Goal: Task Accomplishment & Management: Manage account settings

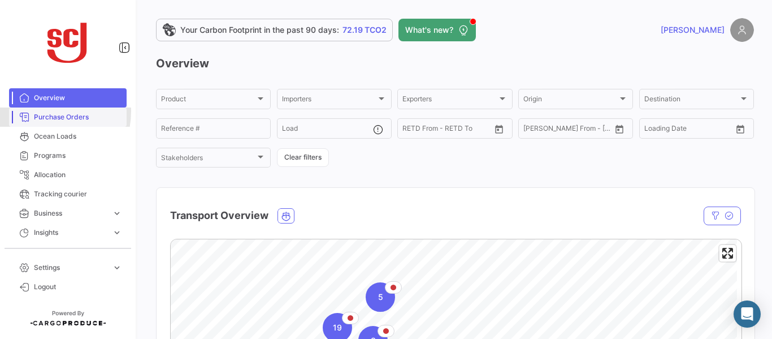
click at [42, 111] on link "Purchase Orders" at bounding box center [68, 116] width 118 height 19
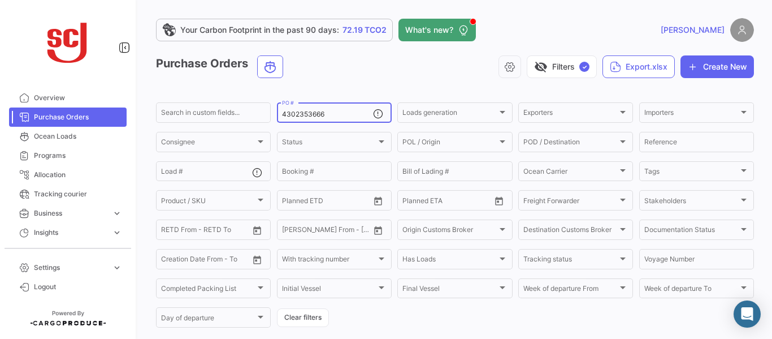
click at [333, 113] on input "4302353666" at bounding box center [327, 114] width 91 height 8
type input "4302357369"
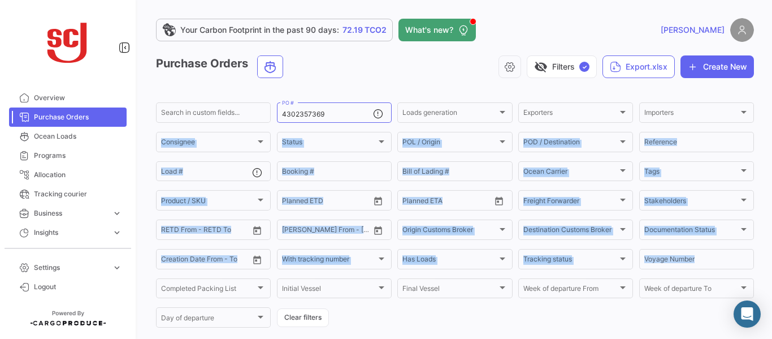
drag, startPoint x: 765, startPoint y: 120, endPoint x: 772, endPoint y: 265, distance: 144.4
click at [763, 265] on div "Your Carbon Footprint in the past 90 days: 72.19 TCO2 What's new? [PERSON_NAME]…" at bounding box center [455, 169] width 634 height 339
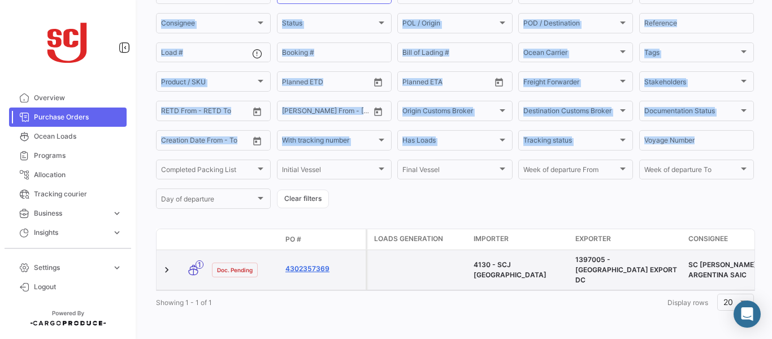
click at [303, 264] on link "4302357369" at bounding box center [324, 269] width 76 height 10
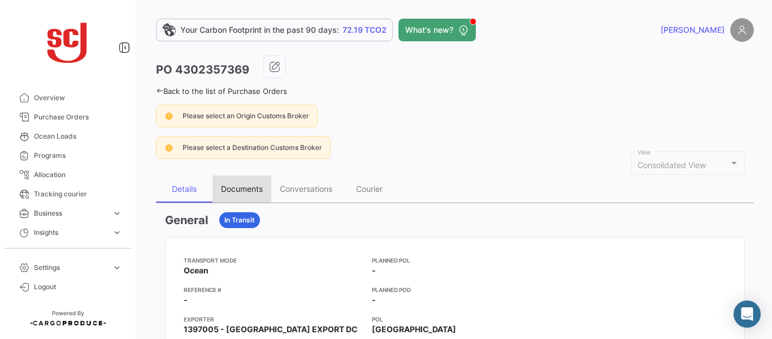
click at [241, 184] on div "Documents" at bounding box center [242, 189] width 42 height 10
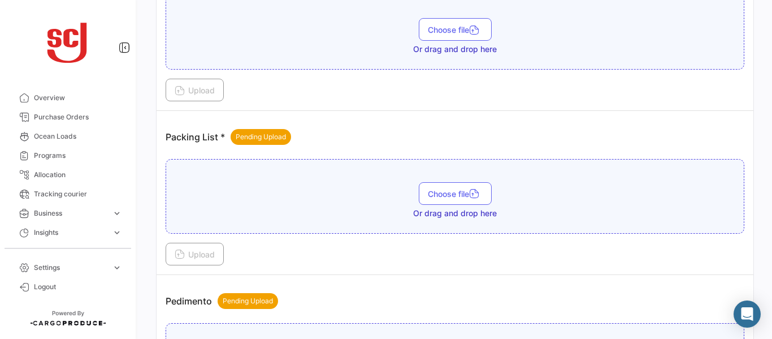
scroll to position [988, 0]
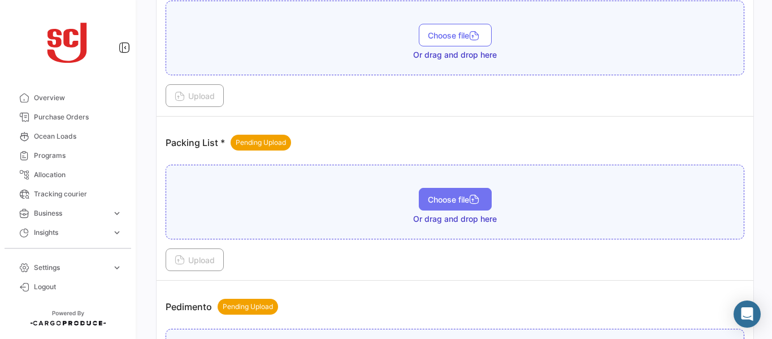
click at [455, 197] on span "Choose file" at bounding box center [455, 200] width 55 height 10
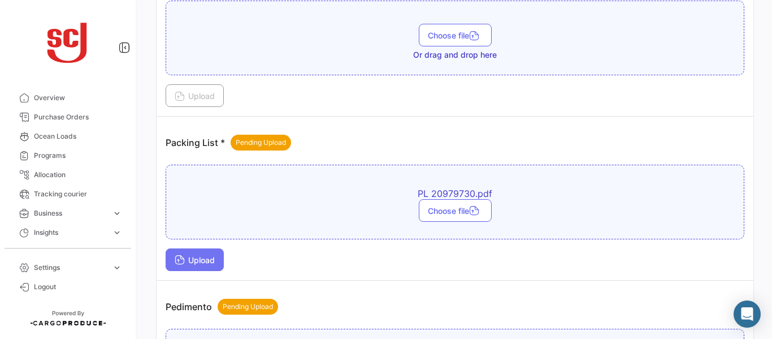
click at [194, 264] on span "Upload" at bounding box center [195, 260] width 40 height 10
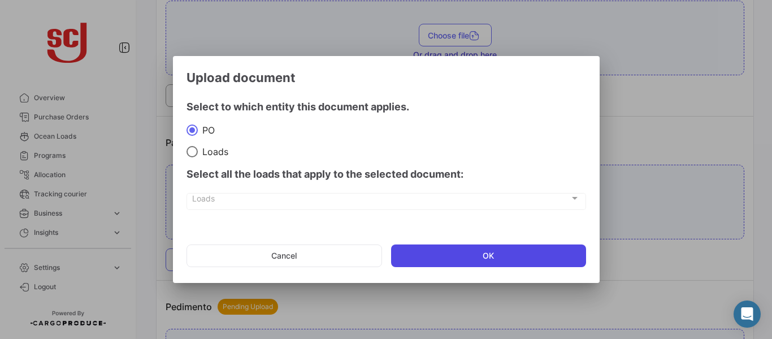
click at [473, 248] on button "OK" at bounding box center [488, 255] width 195 height 23
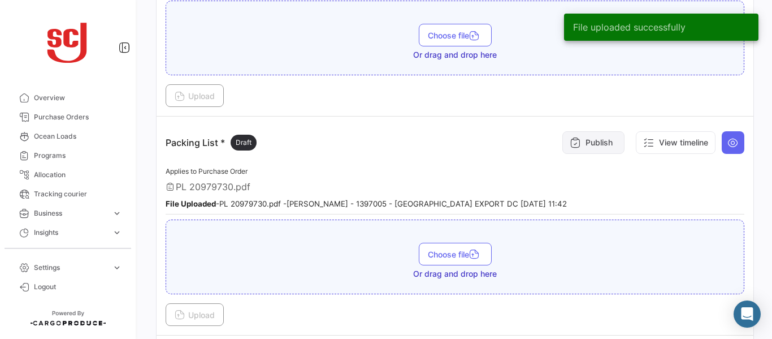
click at [585, 143] on button "Publish" at bounding box center [594, 142] width 62 height 23
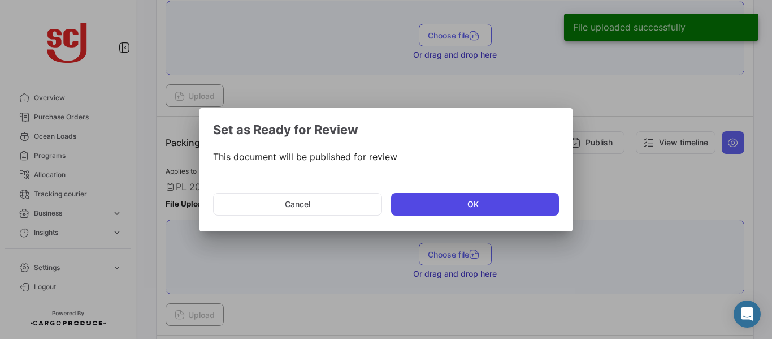
click at [438, 204] on button "OK" at bounding box center [475, 204] width 168 height 23
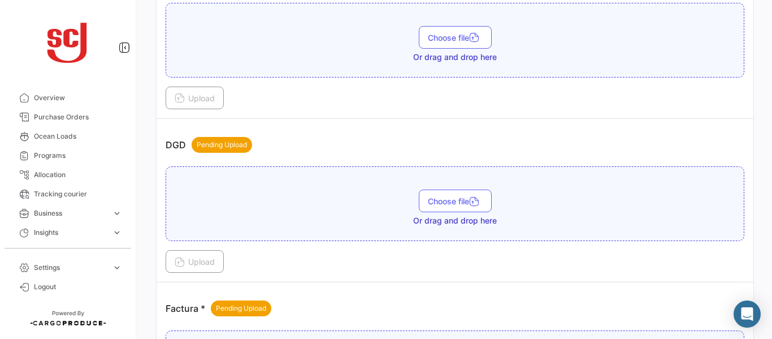
scroll to position [856, 0]
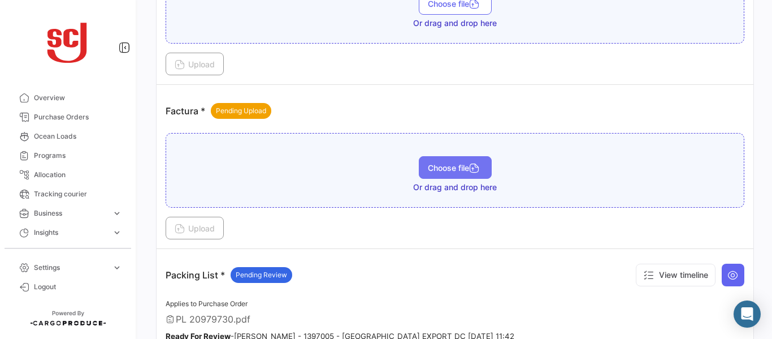
click at [457, 166] on span "Choose file" at bounding box center [455, 168] width 55 height 10
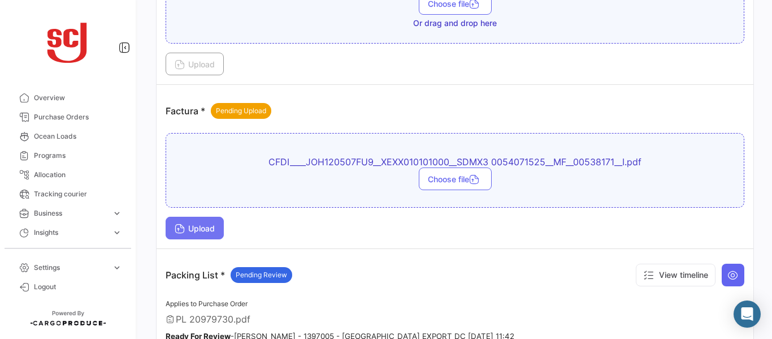
click at [205, 234] on button "Upload" at bounding box center [195, 228] width 58 height 23
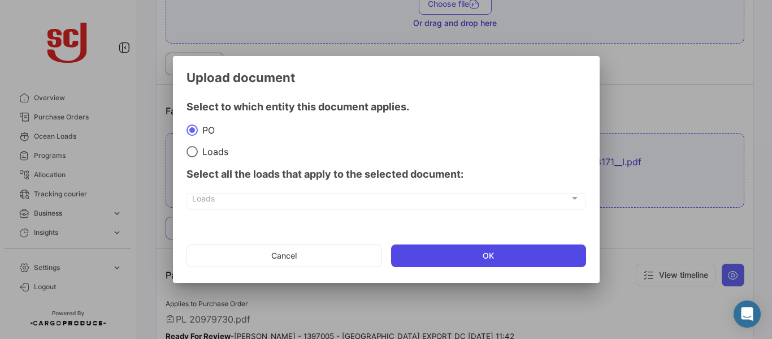
click at [431, 246] on button "OK" at bounding box center [488, 255] width 195 height 23
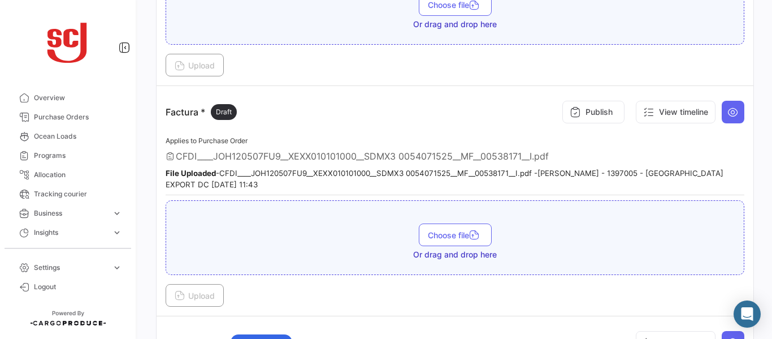
scroll to position [795, 0]
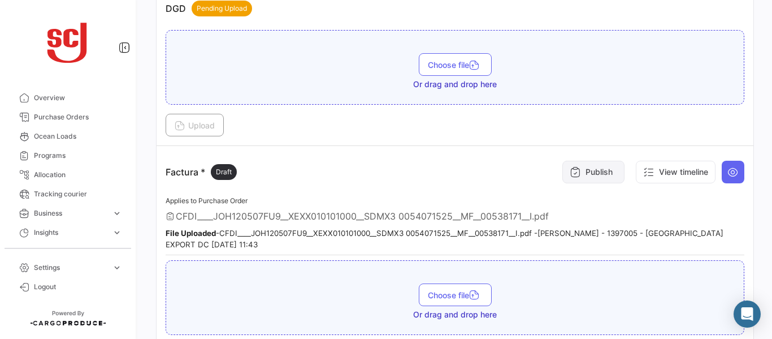
click at [579, 174] on button "Publish" at bounding box center [594, 172] width 62 height 23
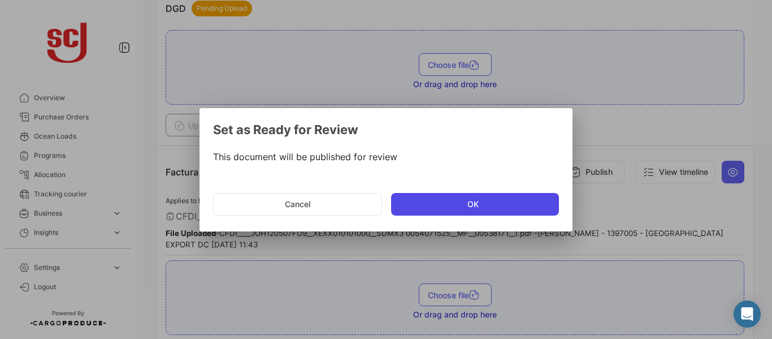
click at [446, 198] on button "OK" at bounding box center [475, 204] width 168 height 23
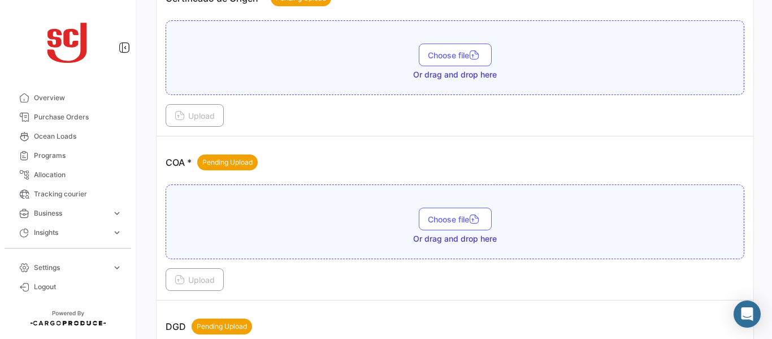
scroll to position [474, 0]
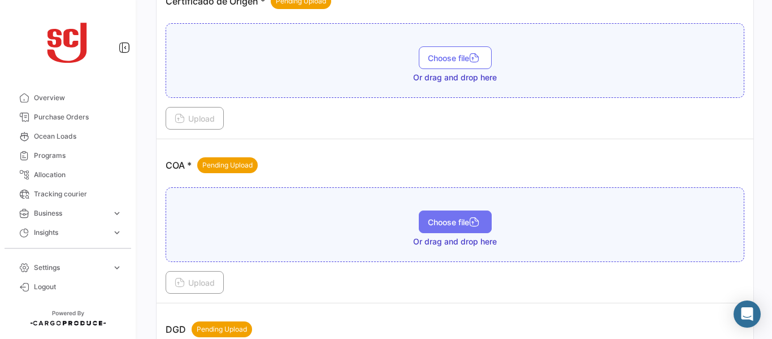
click at [447, 227] on button "Choose file" at bounding box center [455, 221] width 73 height 23
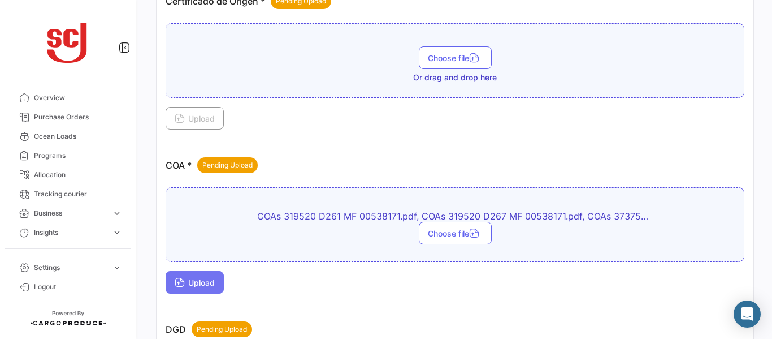
click at [185, 271] on button "Upload" at bounding box center [195, 282] width 58 height 23
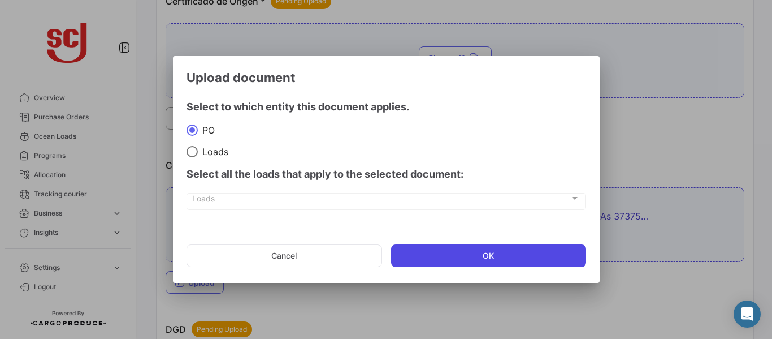
click at [459, 256] on button "OK" at bounding box center [488, 255] width 195 height 23
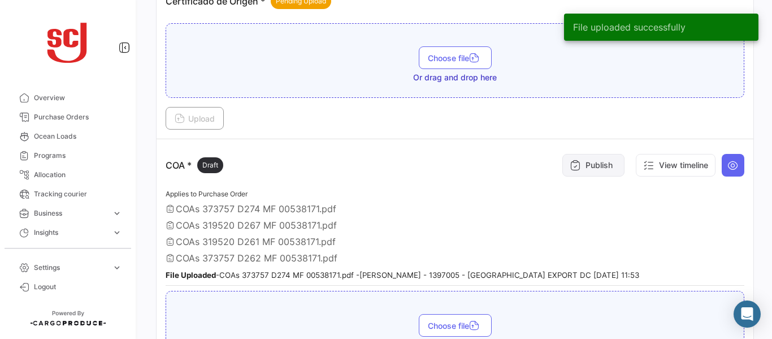
click at [584, 168] on button "Publish" at bounding box center [594, 165] width 62 height 23
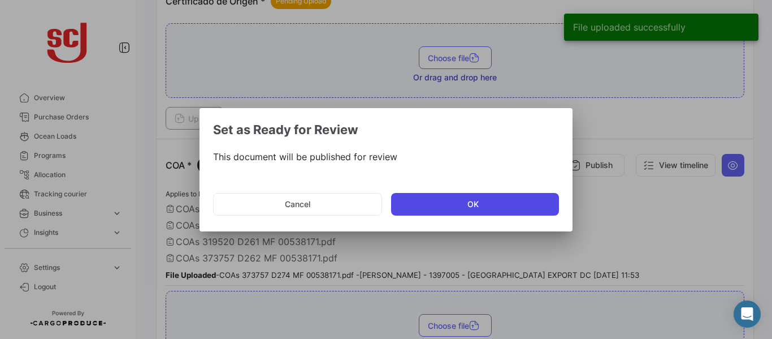
click at [441, 205] on button "OK" at bounding box center [475, 204] width 168 height 23
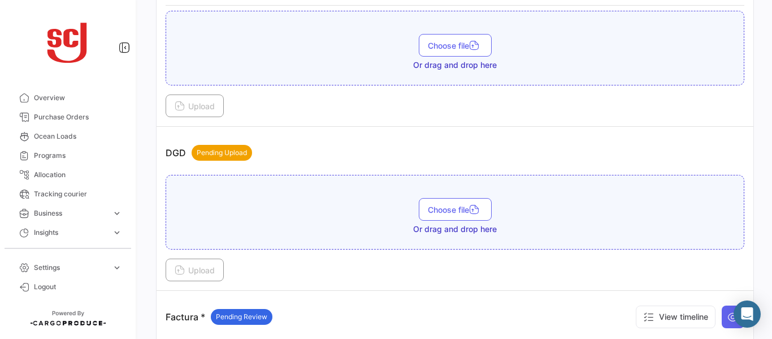
scroll to position [604, 0]
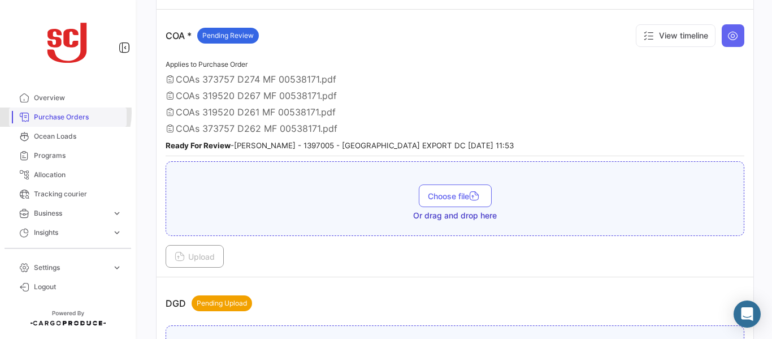
click at [62, 113] on span "Purchase Orders" at bounding box center [78, 117] width 88 height 10
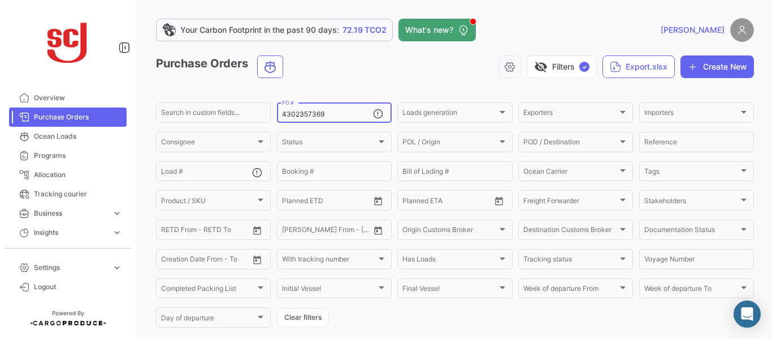
click at [328, 114] on input "4302357369" at bounding box center [327, 114] width 91 height 8
type input "4302357367"
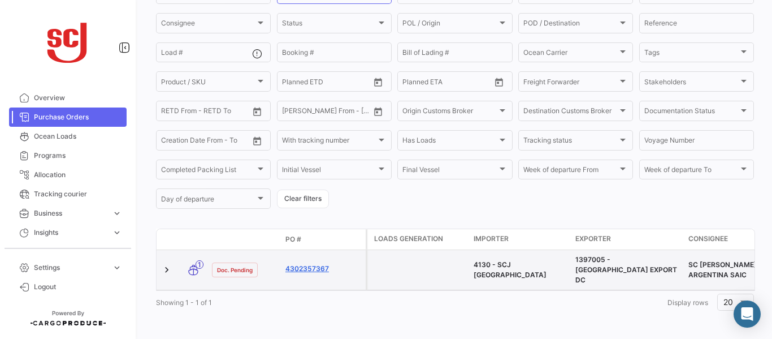
click at [292, 265] on link "4302357367" at bounding box center [324, 269] width 76 height 10
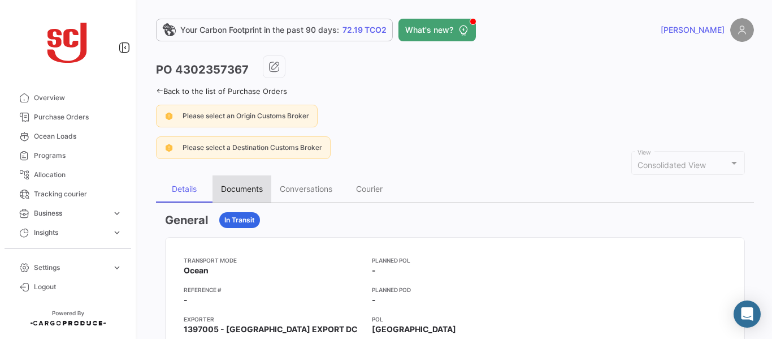
click at [236, 190] on div "Documents" at bounding box center [242, 189] width 42 height 10
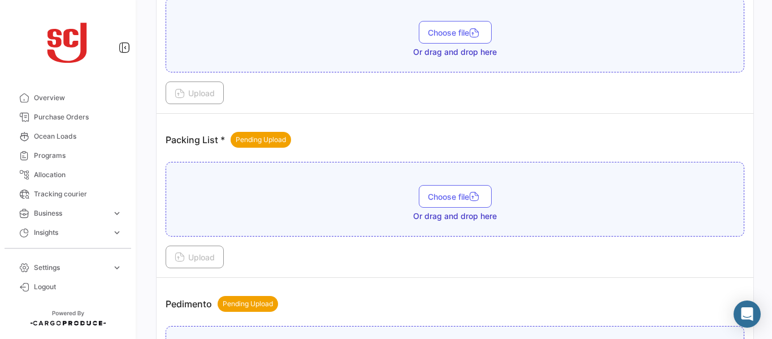
scroll to position [985, 0]
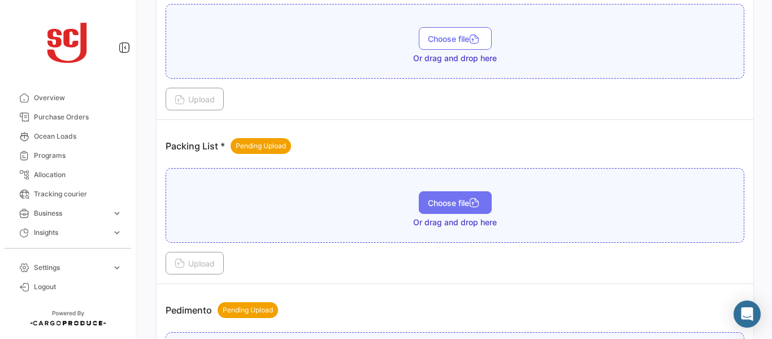
click at [452, 200] on span "Choose file" at bounding box center [455, 203] width 55 height 10
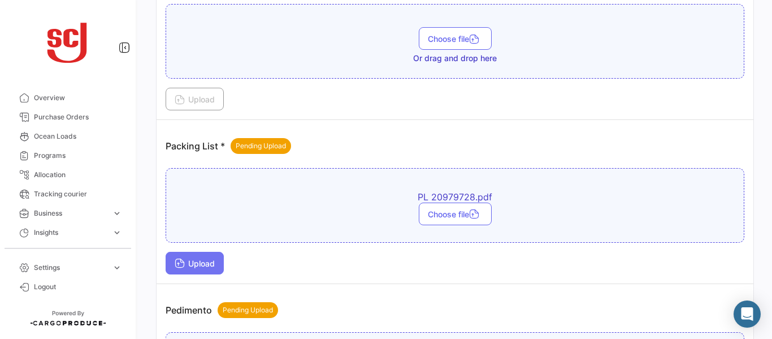
click at [206, 258] on span "Upload" at bounding box center [195, 263] width 40 height 10
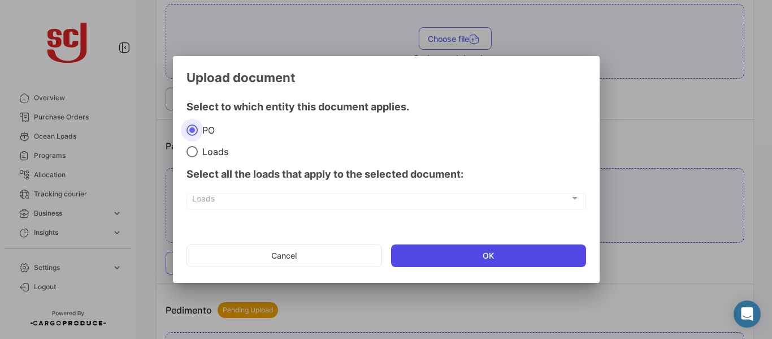
click at [504, 248] on button "OK" at bounding box center [488, 255] width 195 height 23
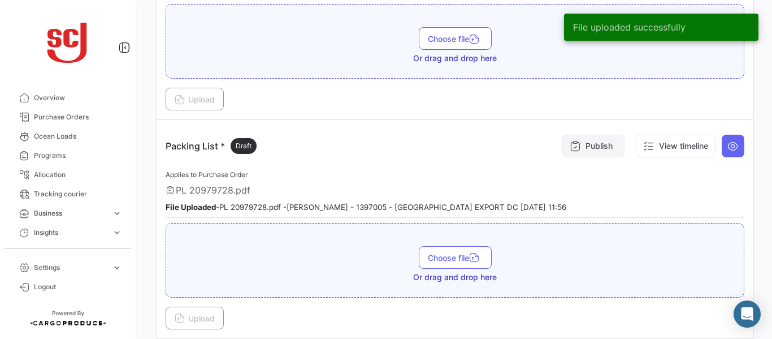
click at [584, 149] on button "Publish" at bounding box center [594, 146] width 62 height 23
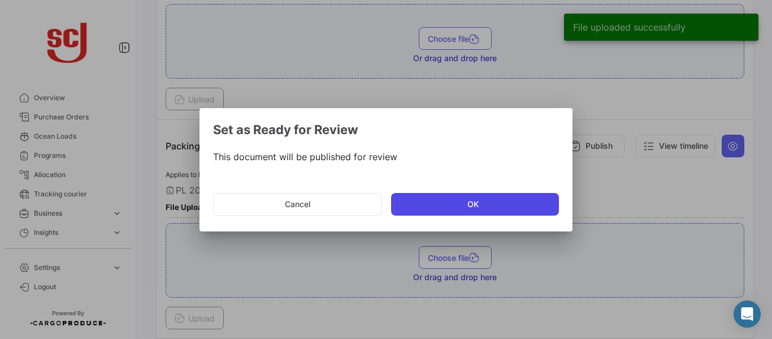
click at [407, 213] on button "OK" at bounding box center [475, 204] width 168 height 23
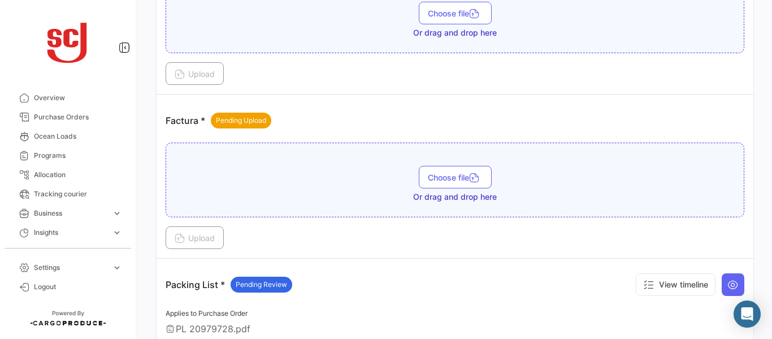
scroll to position [850, 0]
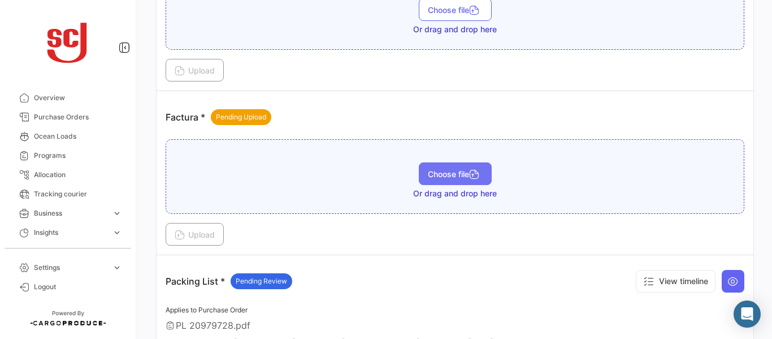
click at [451, 170] on span "Choose file" at bounding box center [455, 174] width 55 height 10
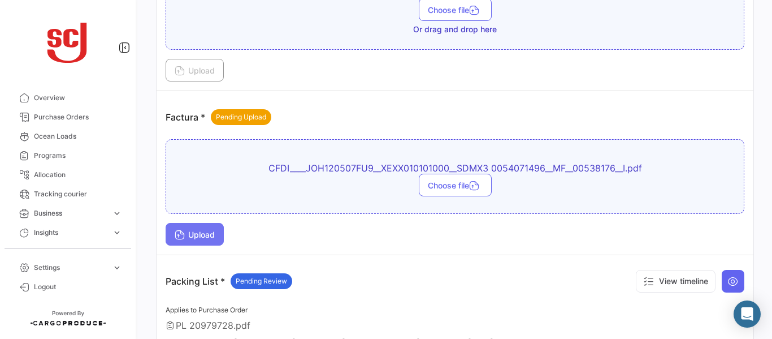
click at [221, 227] on button "Upload" at bounding box center [195, 234] width 58 height 23
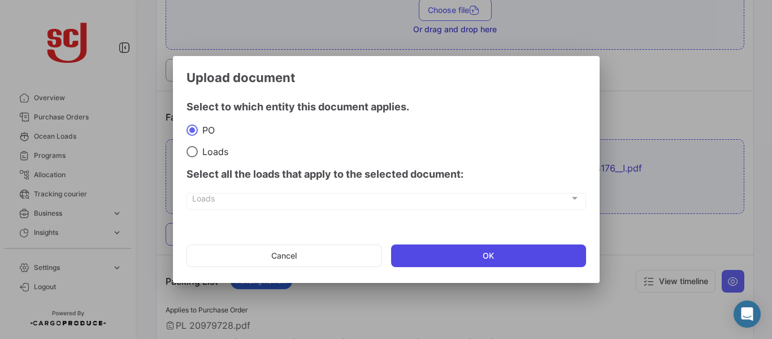
click at [468, 249] on button "OK" at bounding box center [488, 255] width 195 height 23
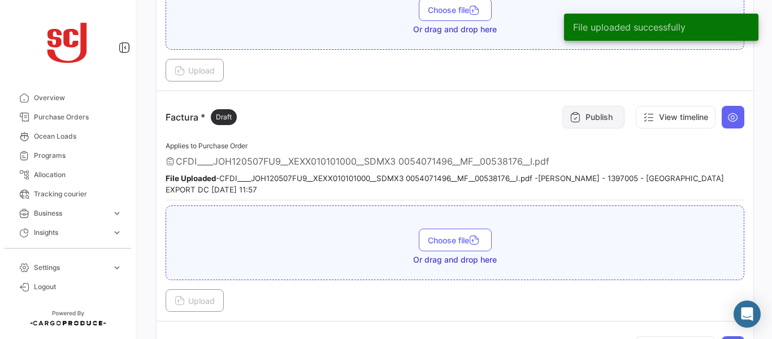
click at [584, 121] on button "Publish" at bounding box center [594, 117] width 62 height 23
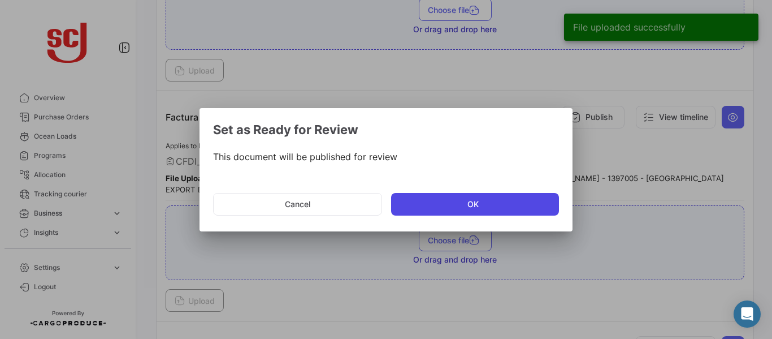
click at [425, 202] on button "OK" at bounding box center [475, 204] width 168 height 23
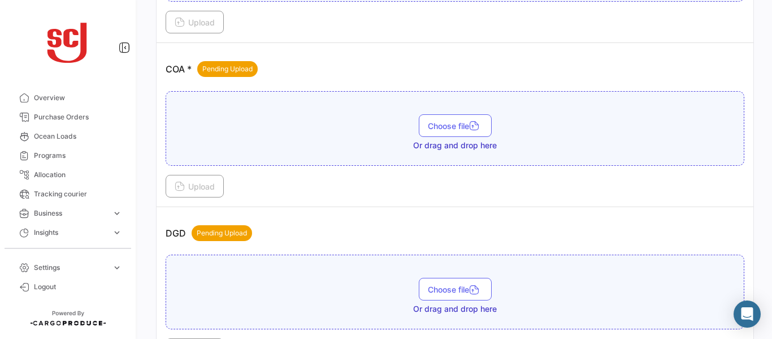
scroll to position [567, 0]
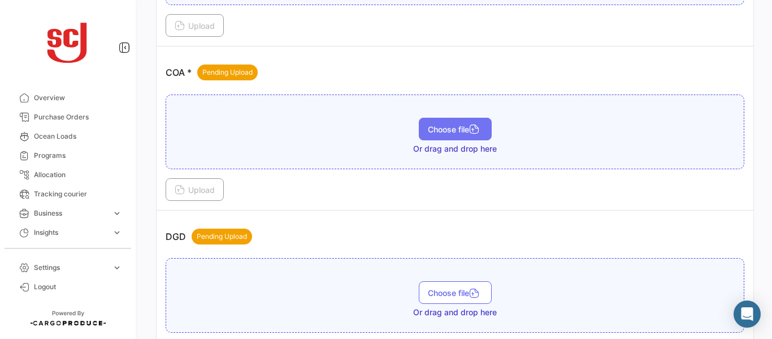
click at [460, 135] on button "Choose file" at bounding box center [455, 129] width 73 height 23
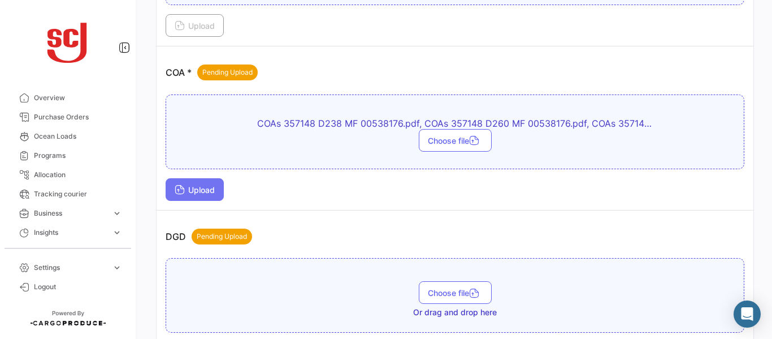
click at [210, 180] on button "Upload" at bounding box center [195, 189] width 58 height 23
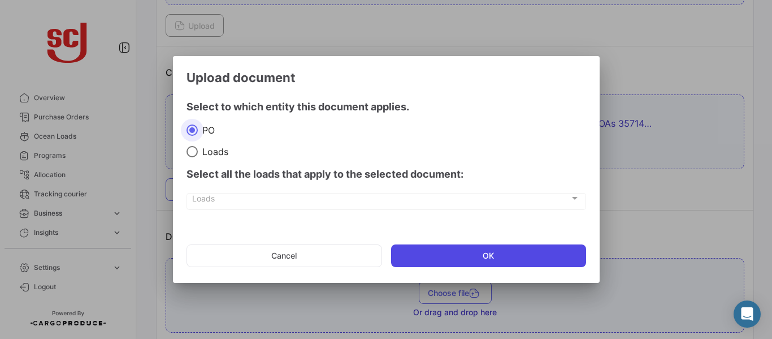
click at [449, 259] on button "OK" at bounding box center [488, 255] width 195 height 23
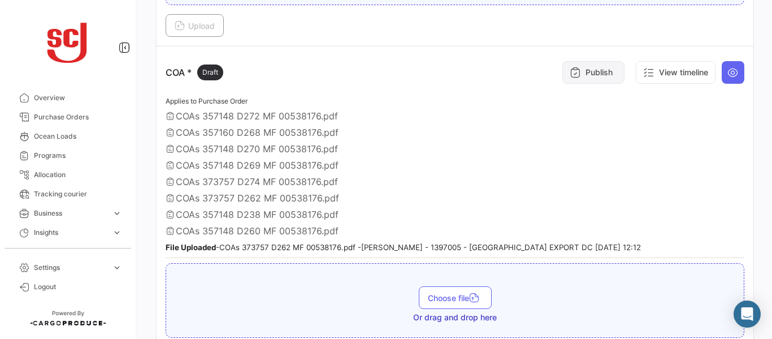
click at [591, 65] on button "Publish" at bounding box center [594, 72] width 62 height 23
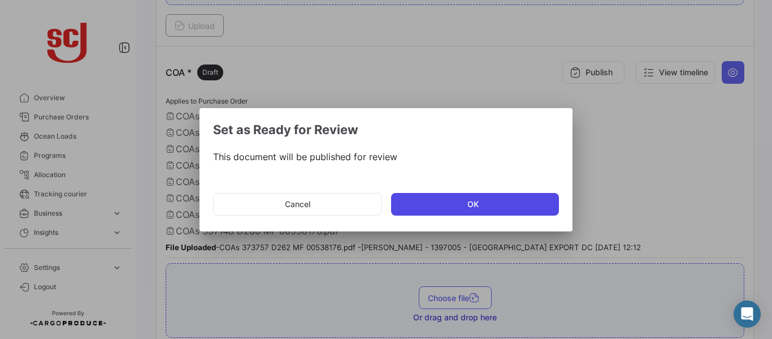
click at [418, 200] on button "OK" at bounding box center [475, 204] width 168 height 23
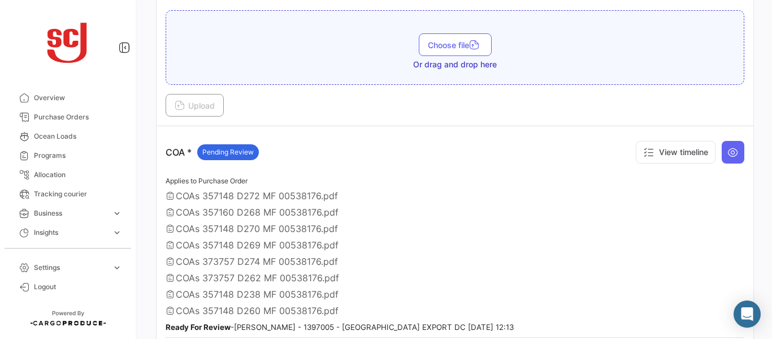
scroll to position [460, 0]
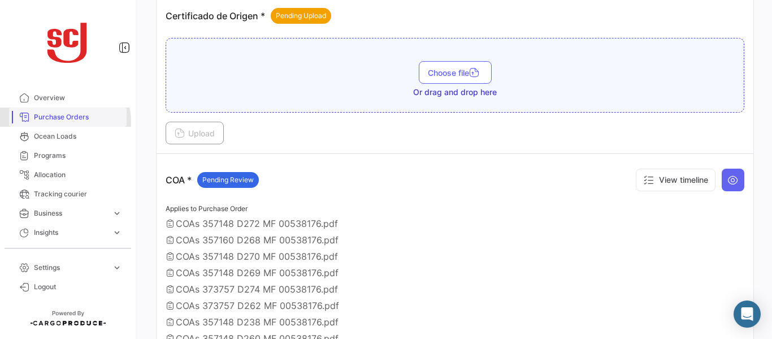
click at [59, 122] on span "Purchase Orders" at bounding box center [78, 117] width 88 height 10
